Goal: Task Accomplishment & Management: Use online tool/utility

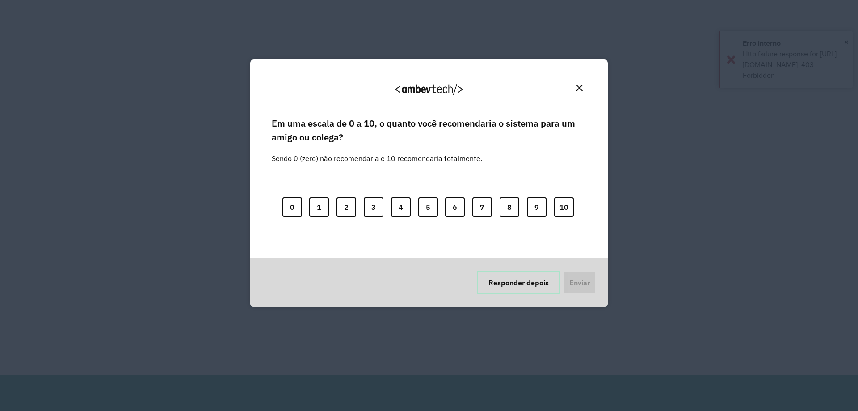
click at [525, 284] on button "Responder depois" at bounding box center [519, 282] width 84 height 23
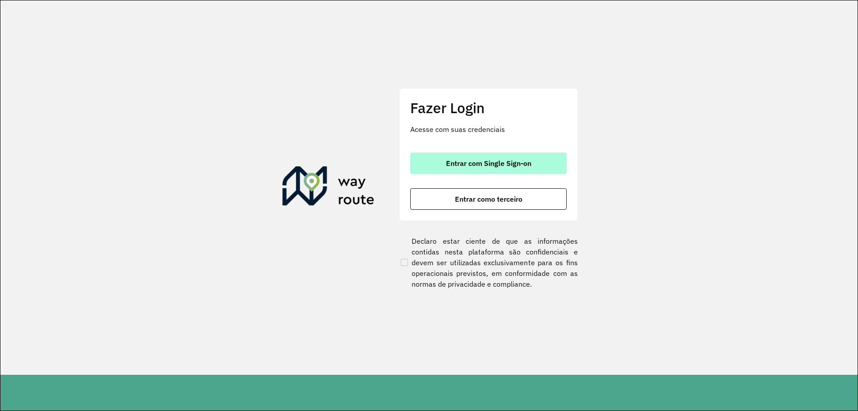
click at [490, 162] on span "Entrar com Single Sign-on" at bounding box center [488, 163] width 85 height 7
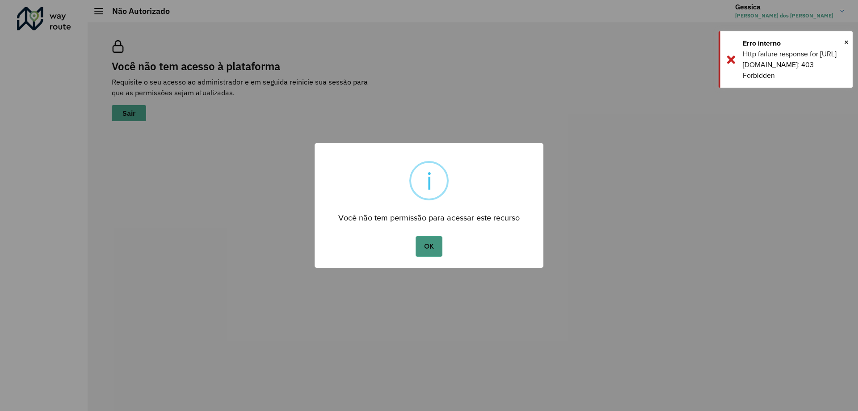
click at [433, 248] on button "OK" at bounding box center [429, 246] width 26 height 21
